Goal: Task Accomplishment & Management: Complete application form

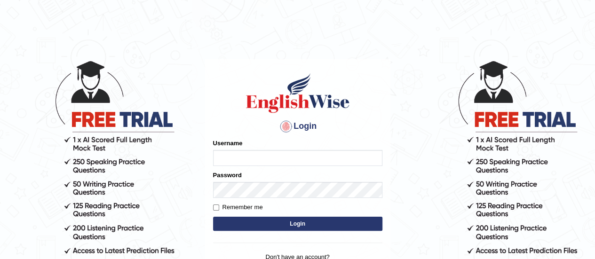
scroll to position [88, 0]
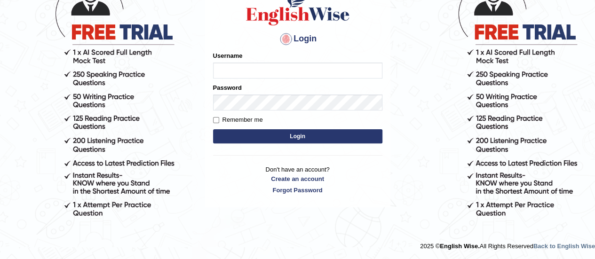
click at [249, 70] on input "Username" at bounding box center [297, 71] width 169 height 16
type input "julieaugu"
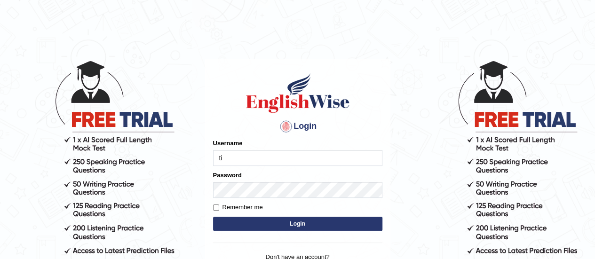
type input "t"
type input "julieaugustine1226@gmail.com"
click at [293, 224] on button "Login" at bounding box center [297, 224] width 169 height 14
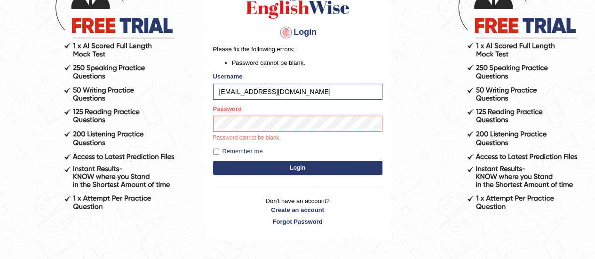
scroll to position [125, 0]
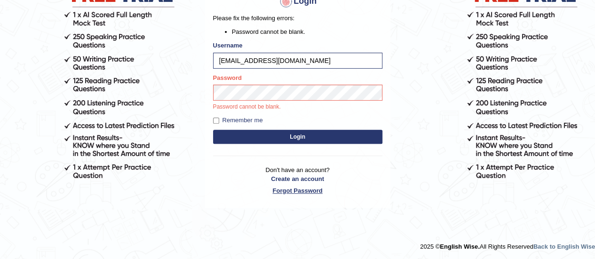
click at [299, 189] on link "Forgot Password" at bounding box center [297, 190] width 169 height 9
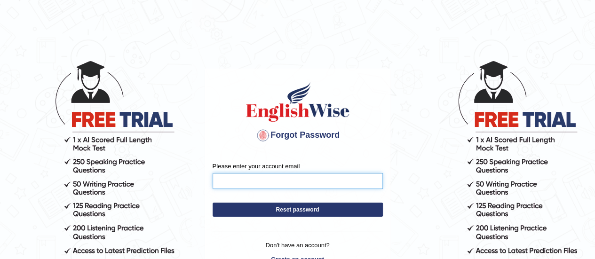
click at [241, 183] on input "Please enter your account email" at bounding box center [298, 181] width 170 height 16
type input "[EMAIL_ADDRESS][DOMAIN_NAME]"
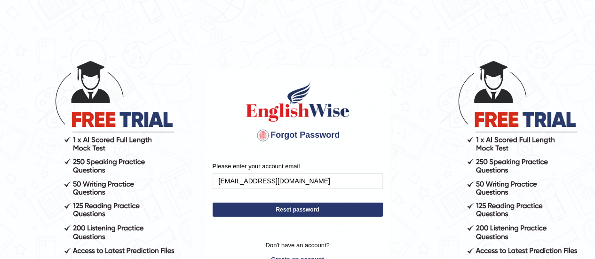
click at [279, 208] on button "Reset password" at bounding box center [298, 210] width 170 height 14
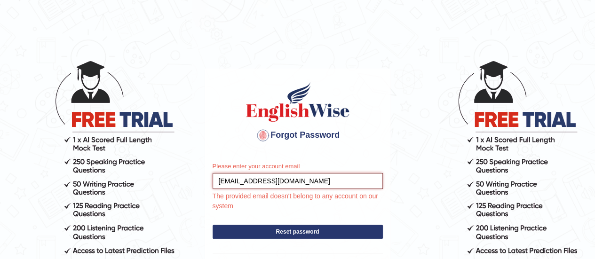
click at [313, 182] on input "[EMAIL_ADDRESS][DOMAIN_NAME]" at bounding box center [298, 181] width 170 height 16
type input "j"
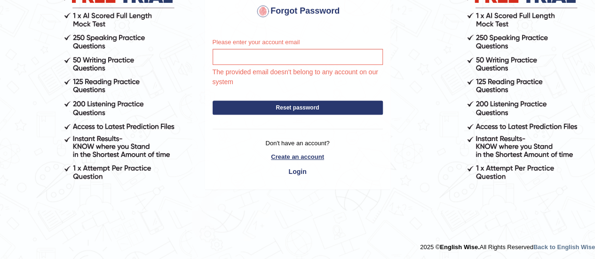
click at [311, 155] on link "Create an account" at bounding box center [298, 157] width 170 height 9
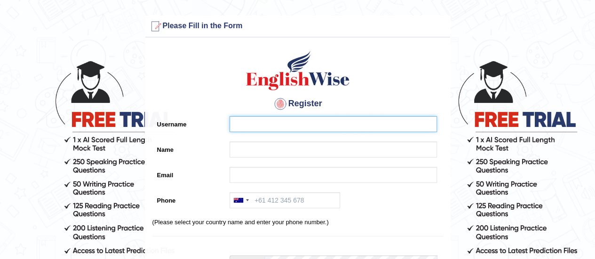
click at [257, 124] on input "Username" at bounding box center [334, 124] width 208 height 16
type input "j"
type input "Jaugustine"
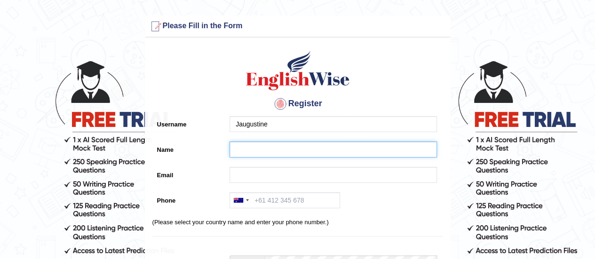
click at [239, 148] on input "Name" at bounding box center [334, 150] width 208 height 16
type input "[PERSON_NAME]"
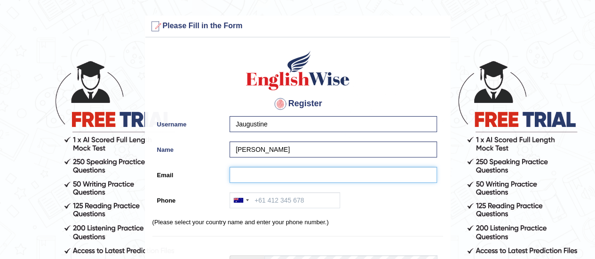
click at [256, 174] on input "Email" at bounding box center [334, 175] width 208 height 16
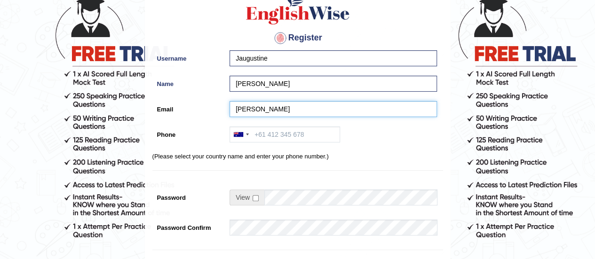
scroll to position [67, 0]
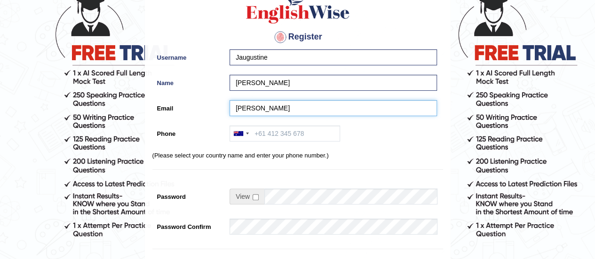
type input "[PERSON_NAME]"
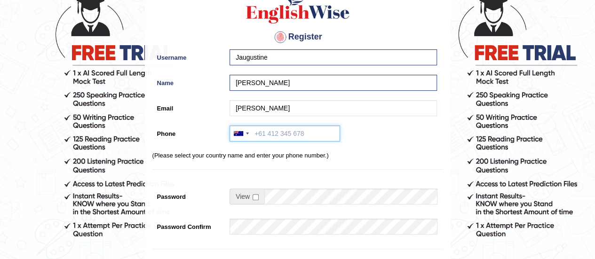
click at [276, 130] on input "Phone" at bounding box center [285, 134] width 111 height 16
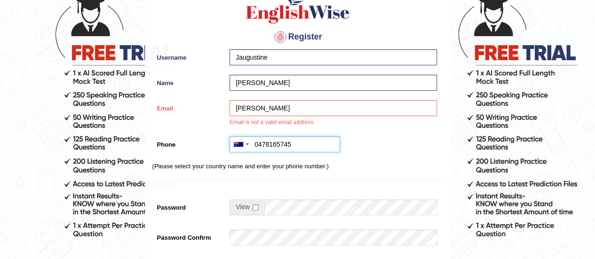
type input "0478165745"
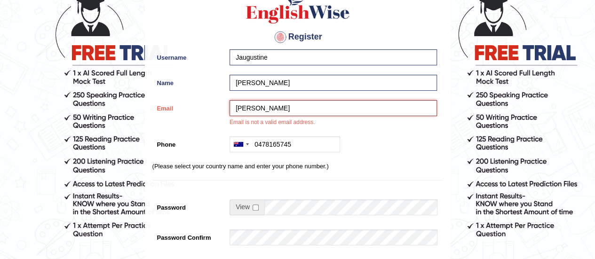
click at [247, 107] on input "[PERSON_NAME]" at bounding box center [334, 108] width 208 height 16
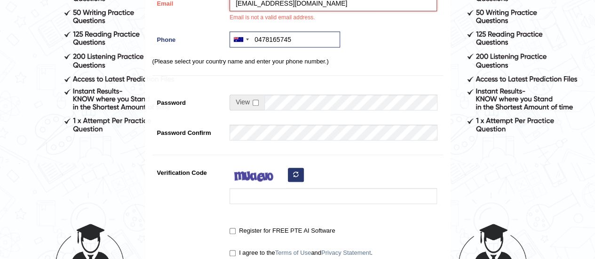
scroll to position [301, 0]
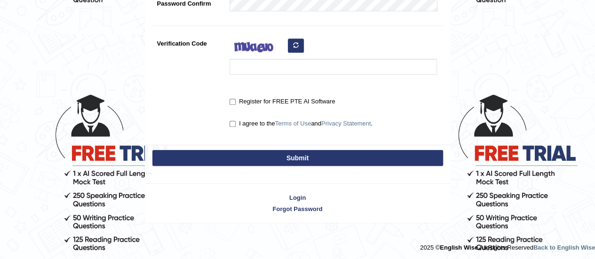
type input "[EMAIL_ADDRESS][DOMAIN_NAME]"
